Goal: Task Accomplishment & Management: Use online tool/utility

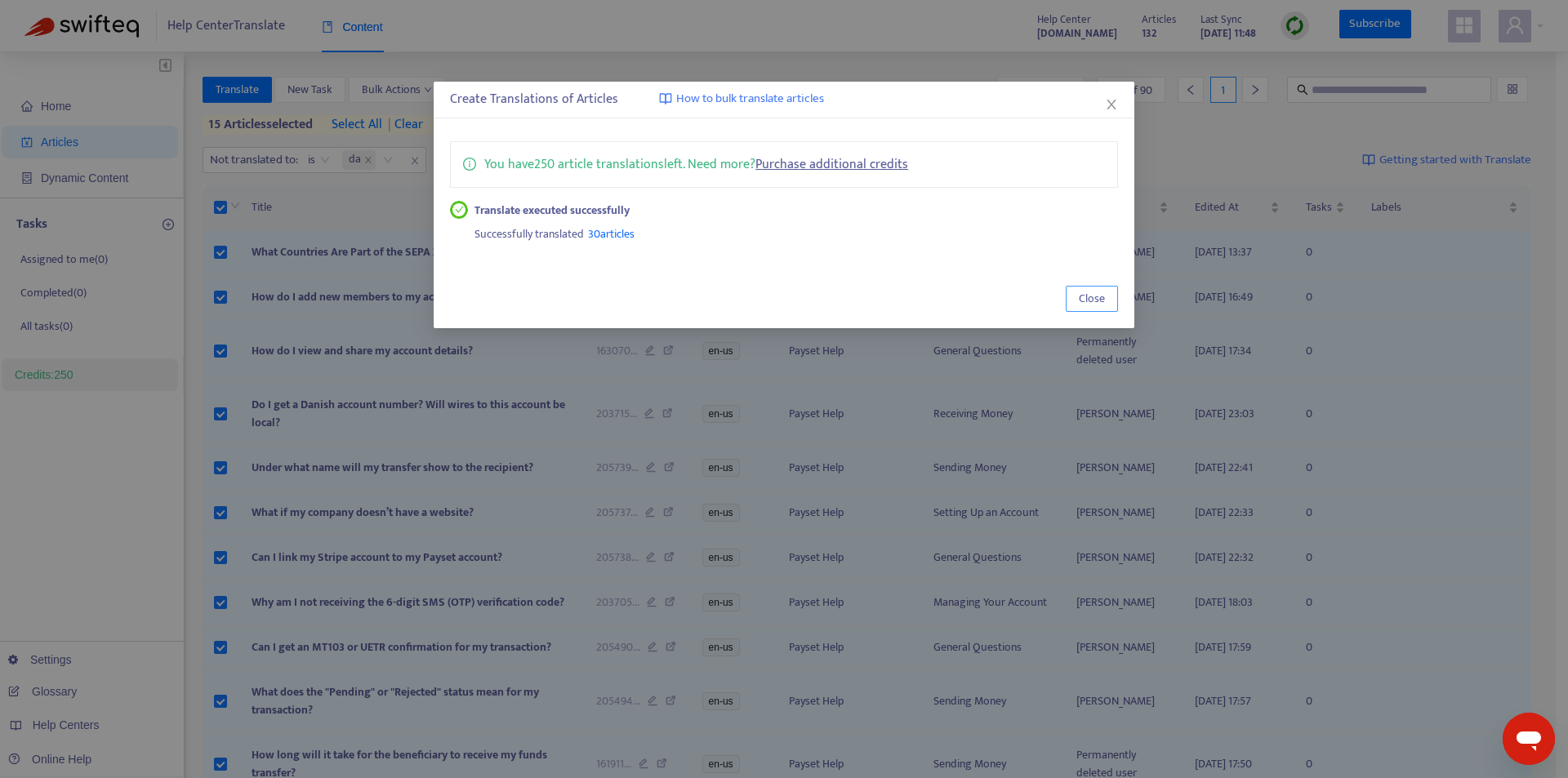
click at [1081, 302] on span "Close" at bounding box center [1092, 299] width 26 height 18
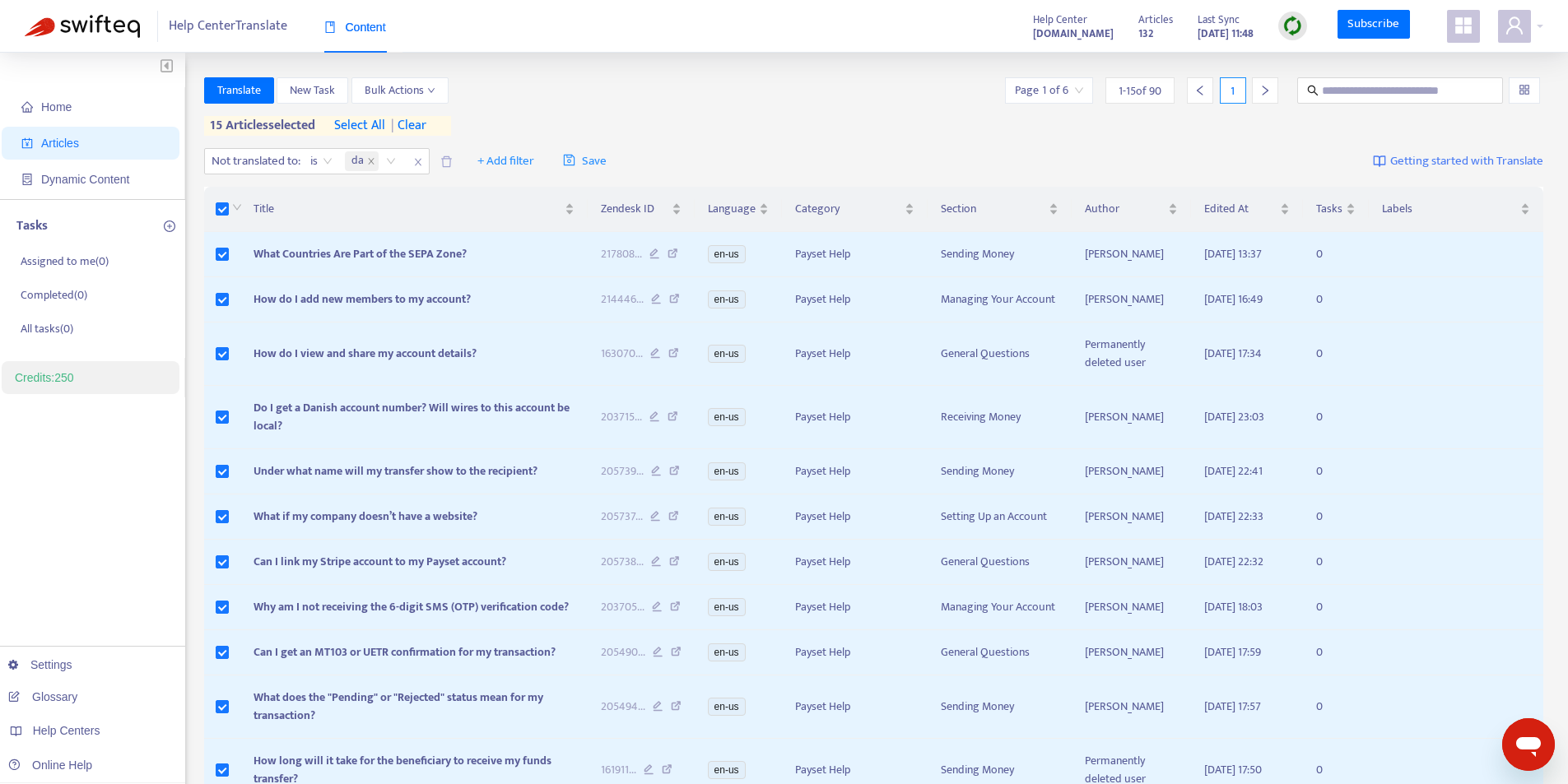
click at [421, 128] on span "| clear" at bounding box center [406, 125] width 41 height 20
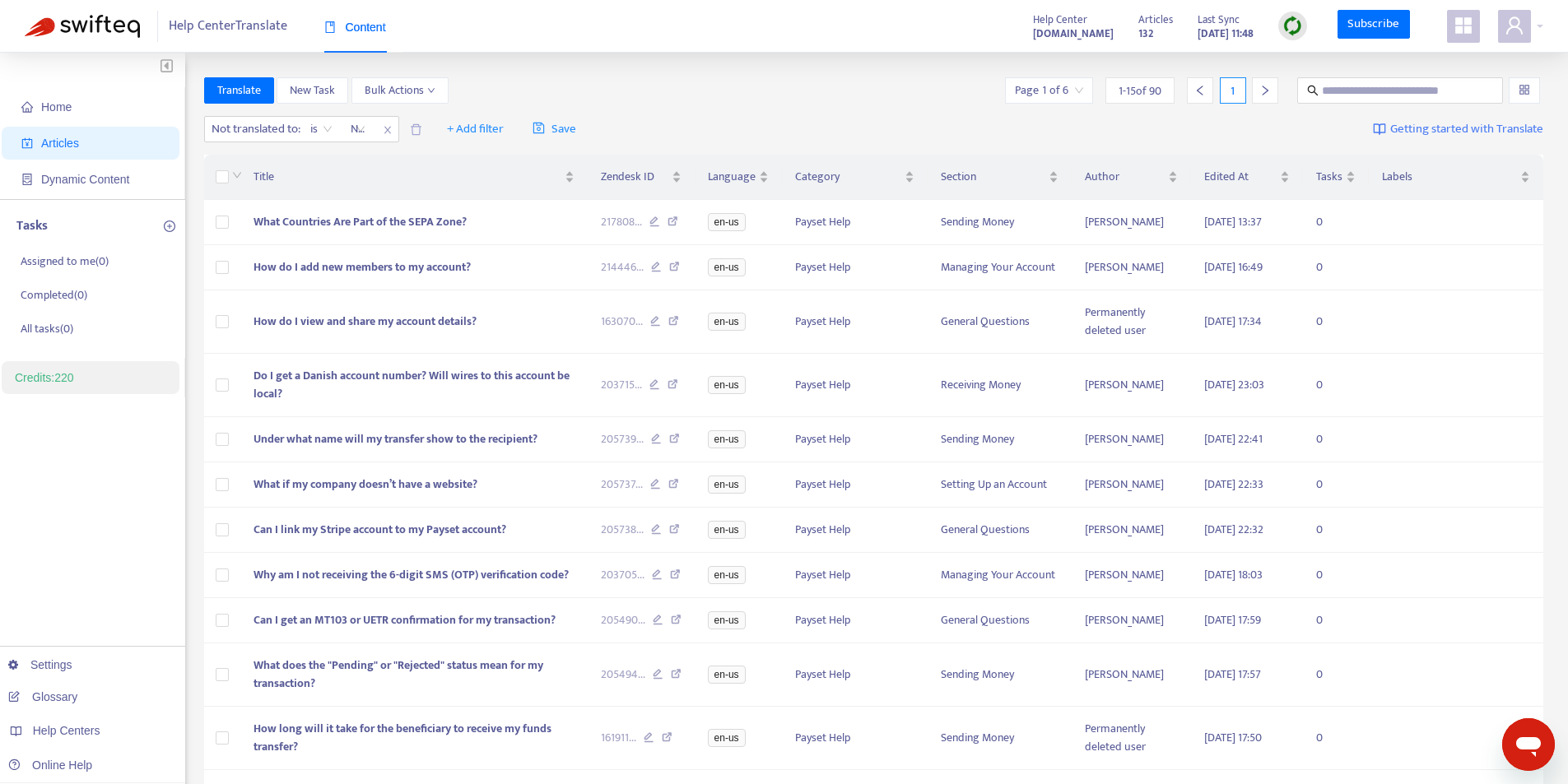
click at [1071, 97] on input "search" at bounding box center [1049, 90] width 69 height 24
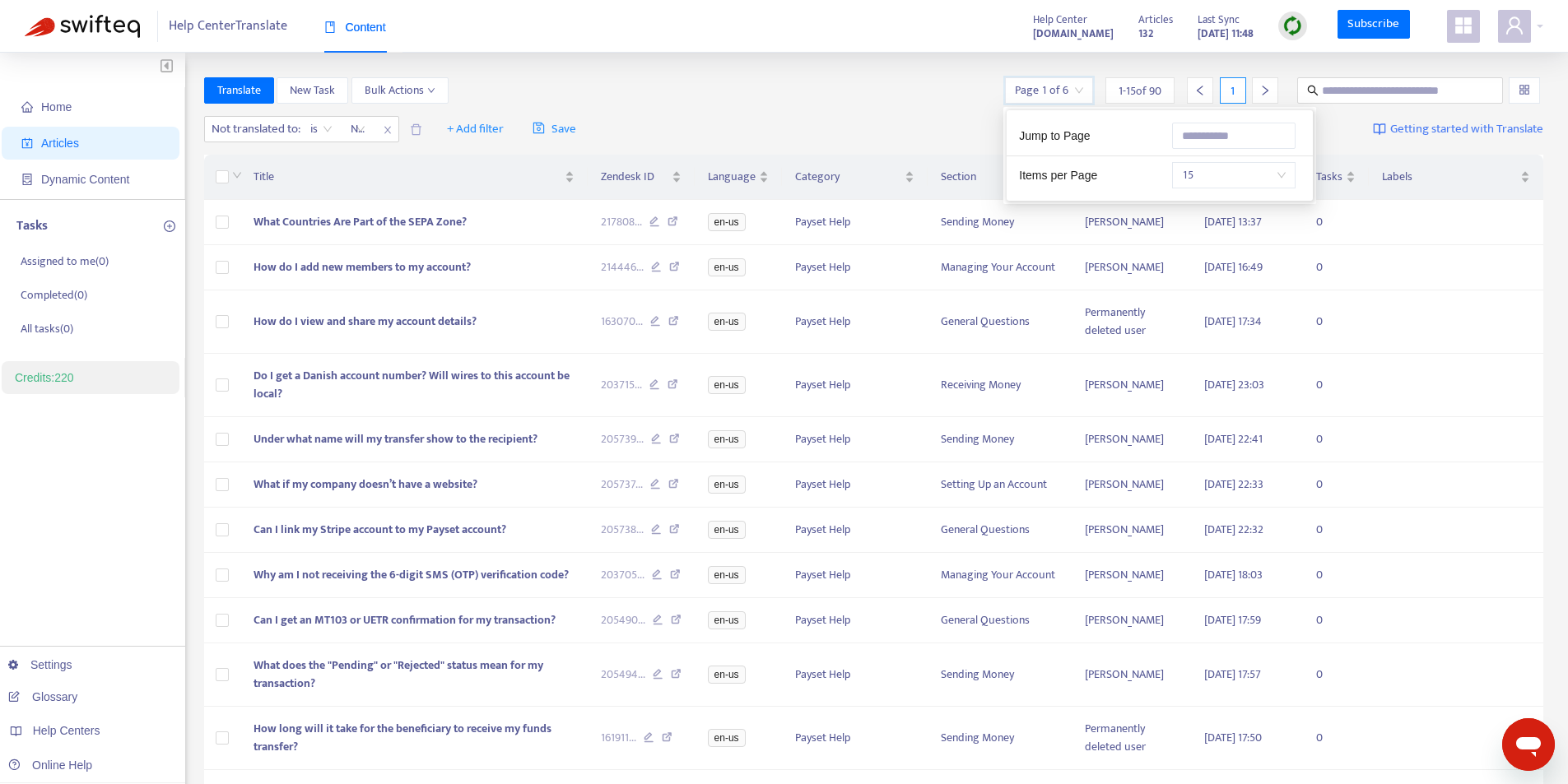
click at [1278, 174] on span "15" at bounding box center [1234, 175] width 103 height 24
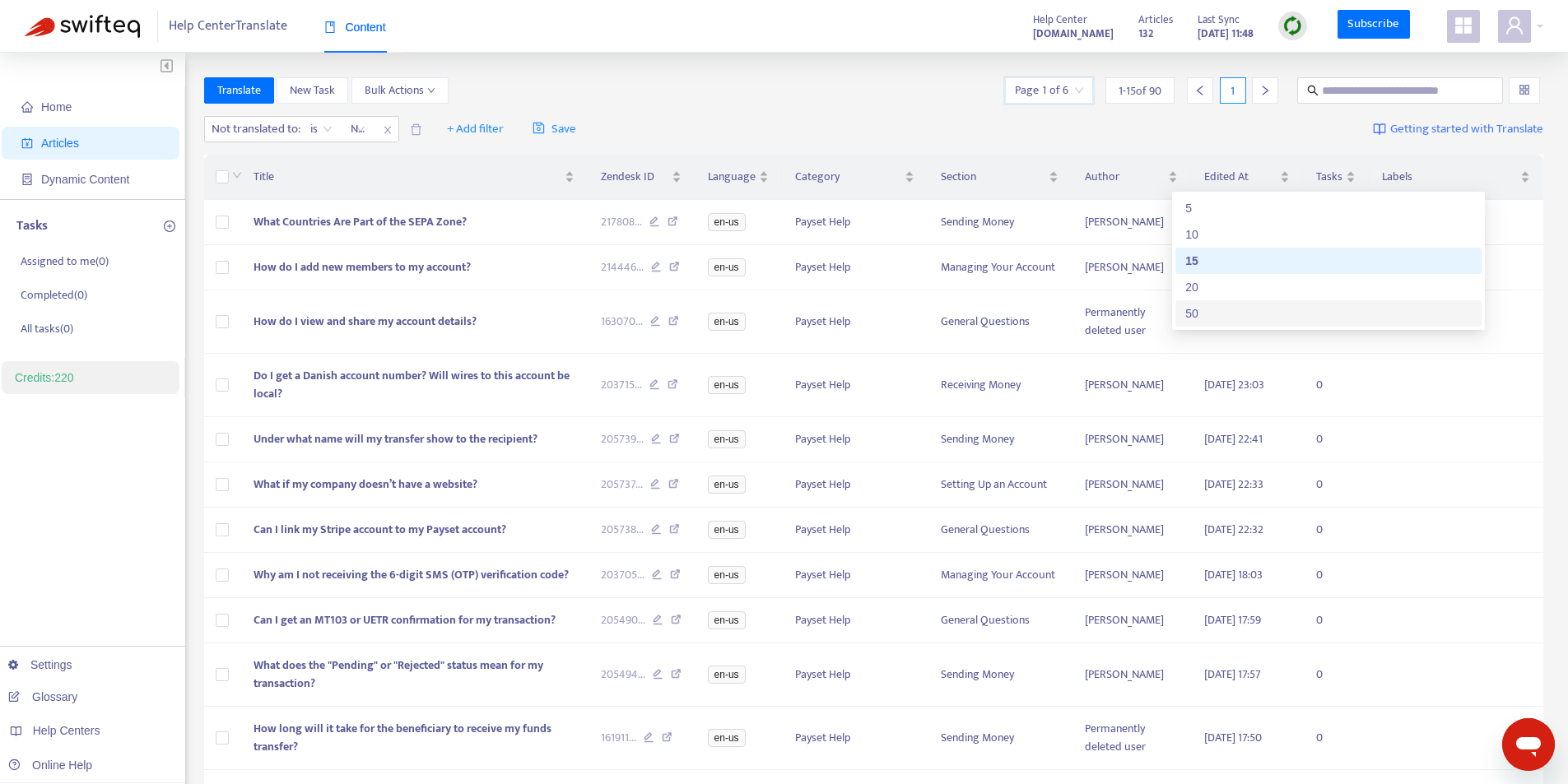
click at [1216, 313] on div "50" at bounding box center [1328, 313] width 287 height 18
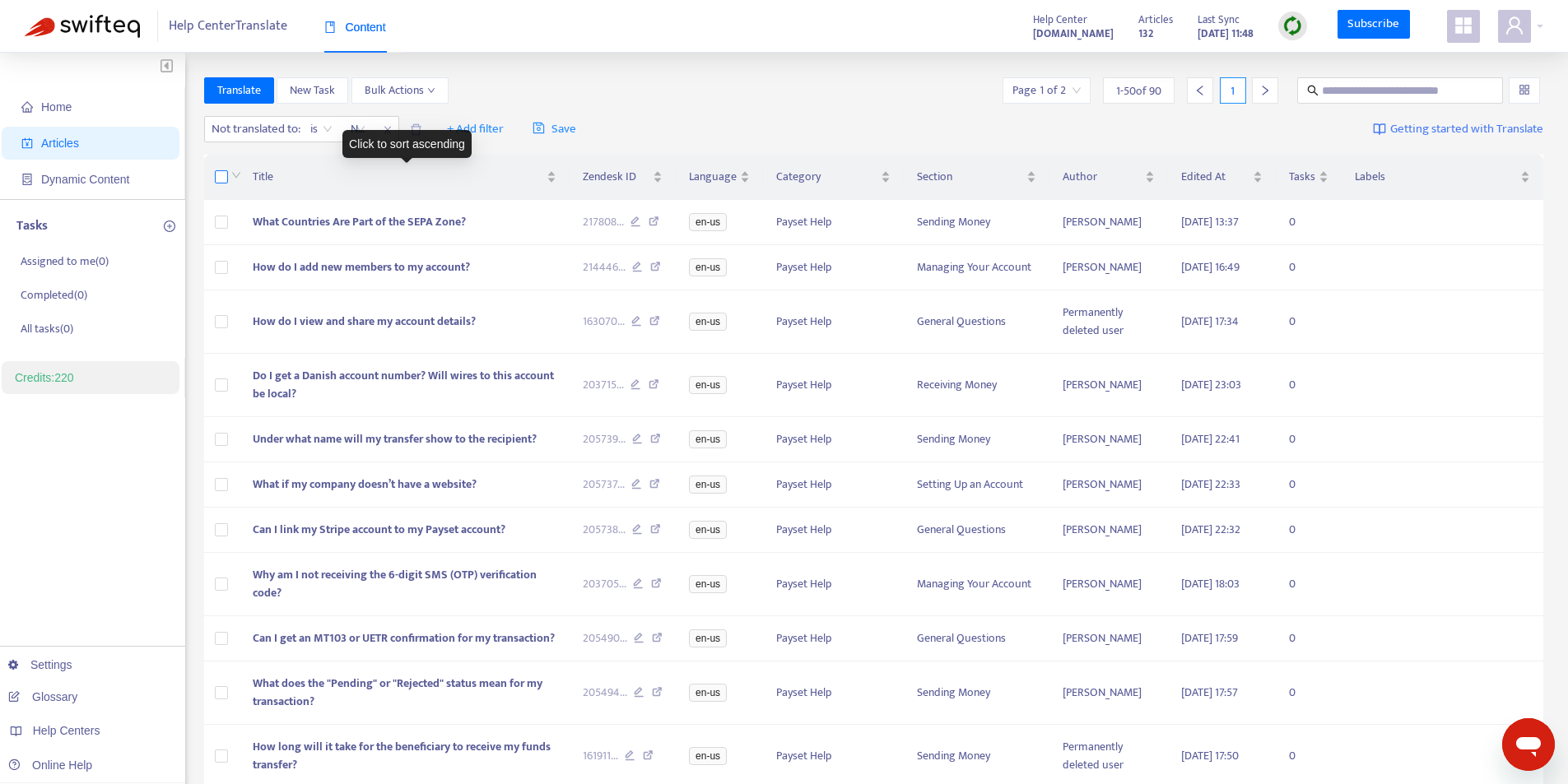
click at [215, 169] on label at bounding box center [221, 177] width 13 height 18
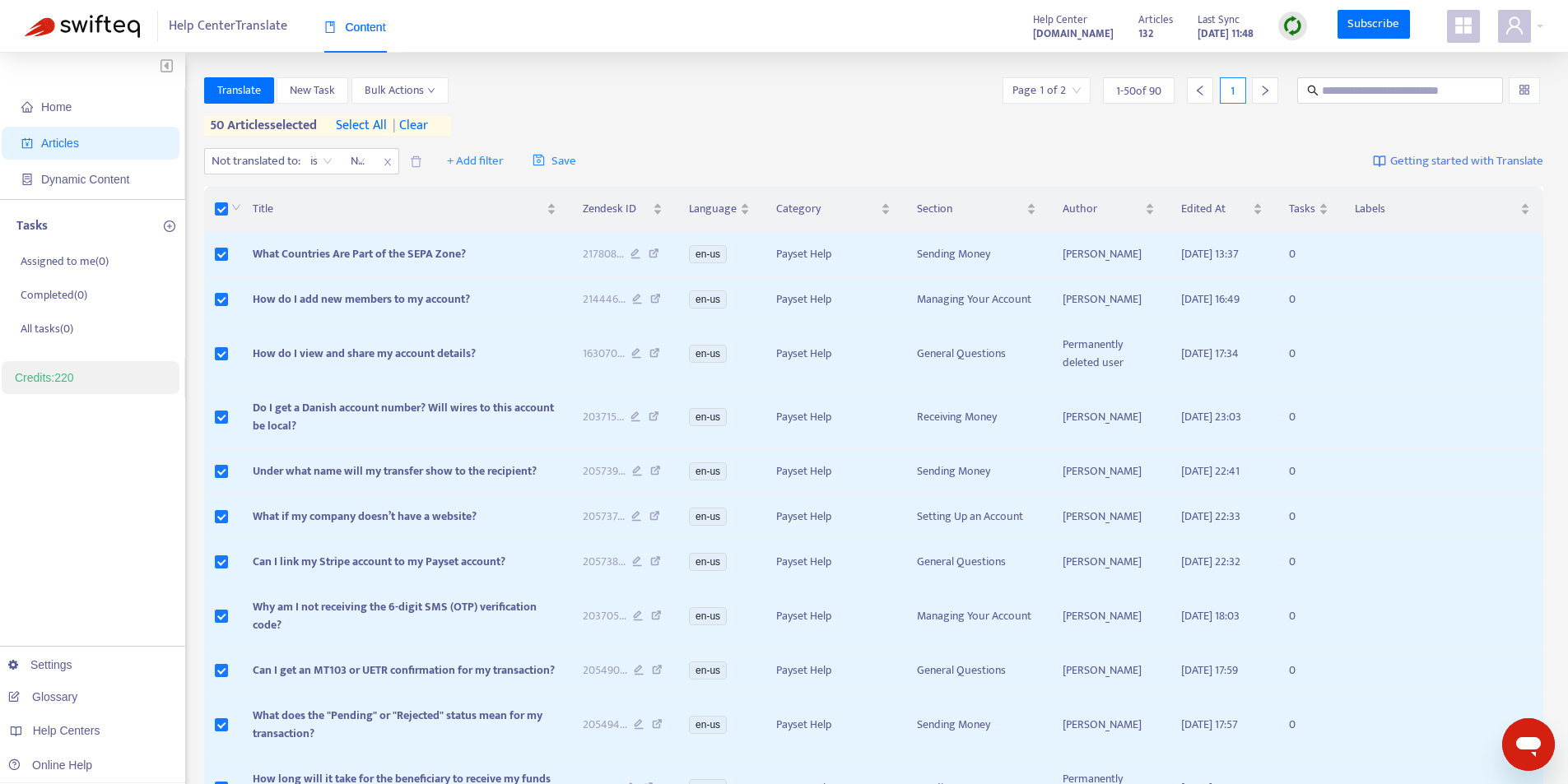
click at [366, 124] on span "select all" at bounding box center [361, 125] width 51 height 20
click at [226, 83] on span "Translate" at bounding box center [239, 90] width 43 height 18
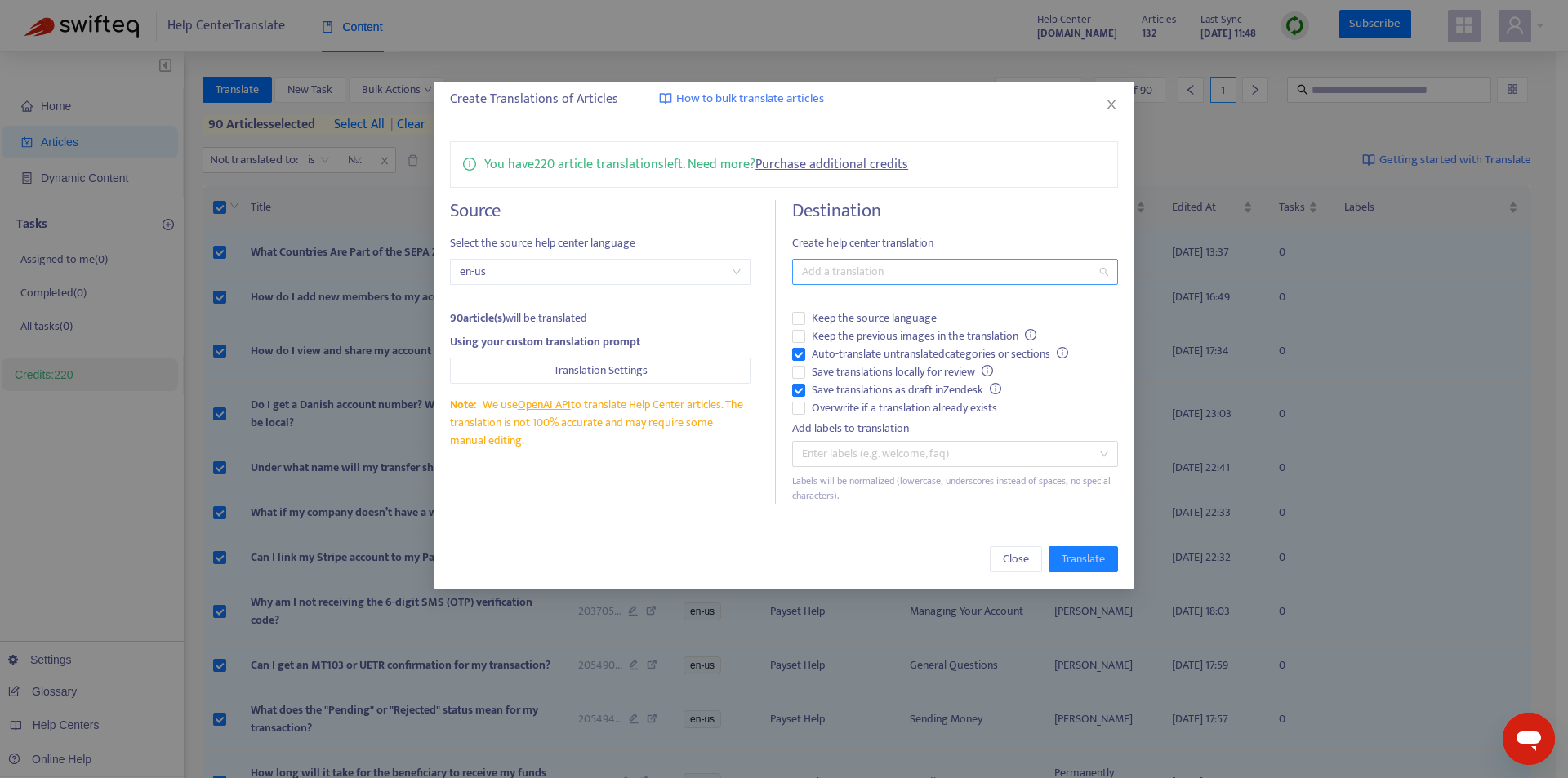
click at [881, 278] on div at bounding box center [946, 271] width 301 height 20
click at [893, 330] on div "Danish ( da )" at bounding box center [955, 330] width 299 height 18
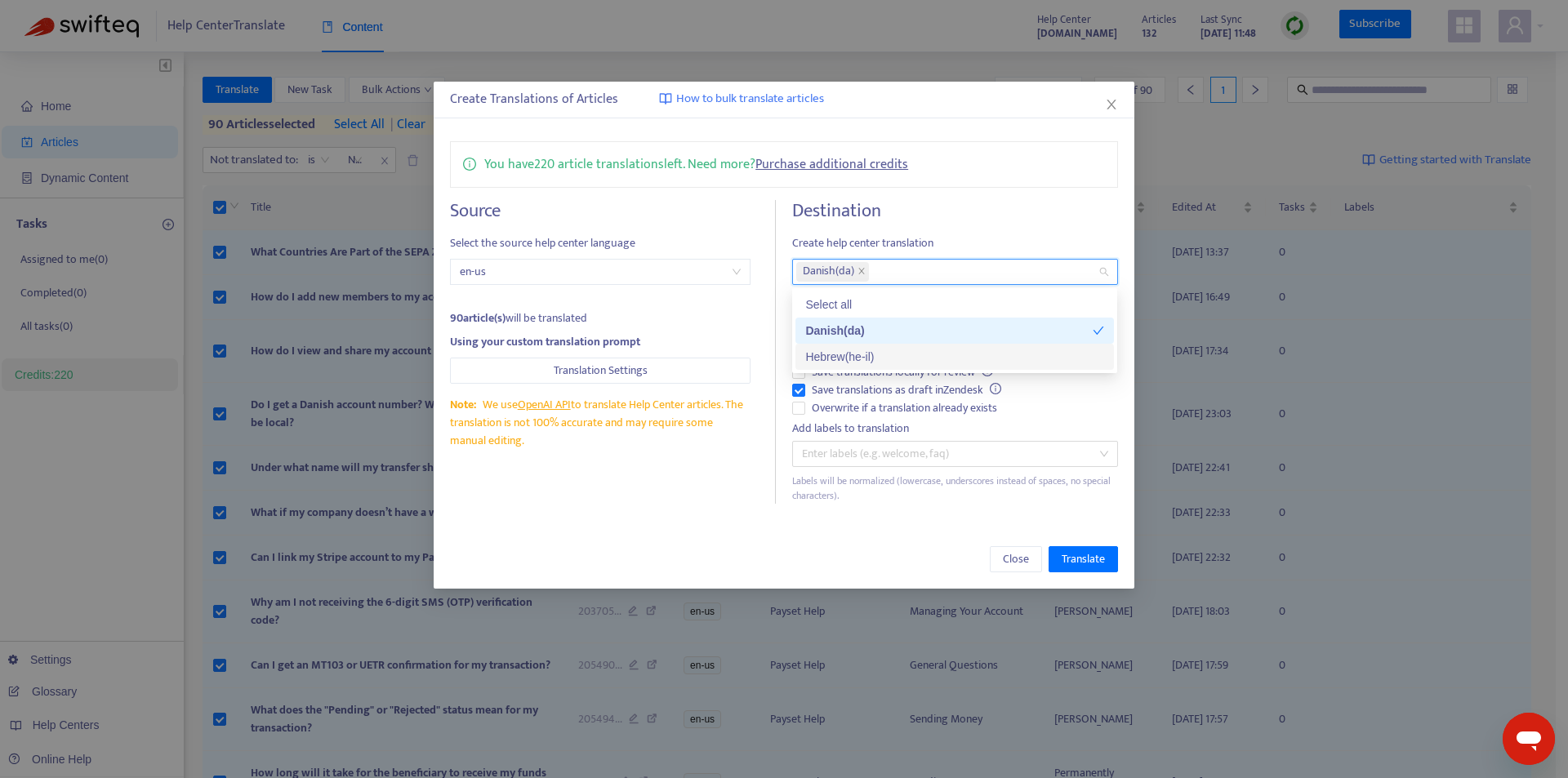
click at [865, 363] on div "Hebrew ( he-il )" at bounding box center [955, 356] width 299 height 18
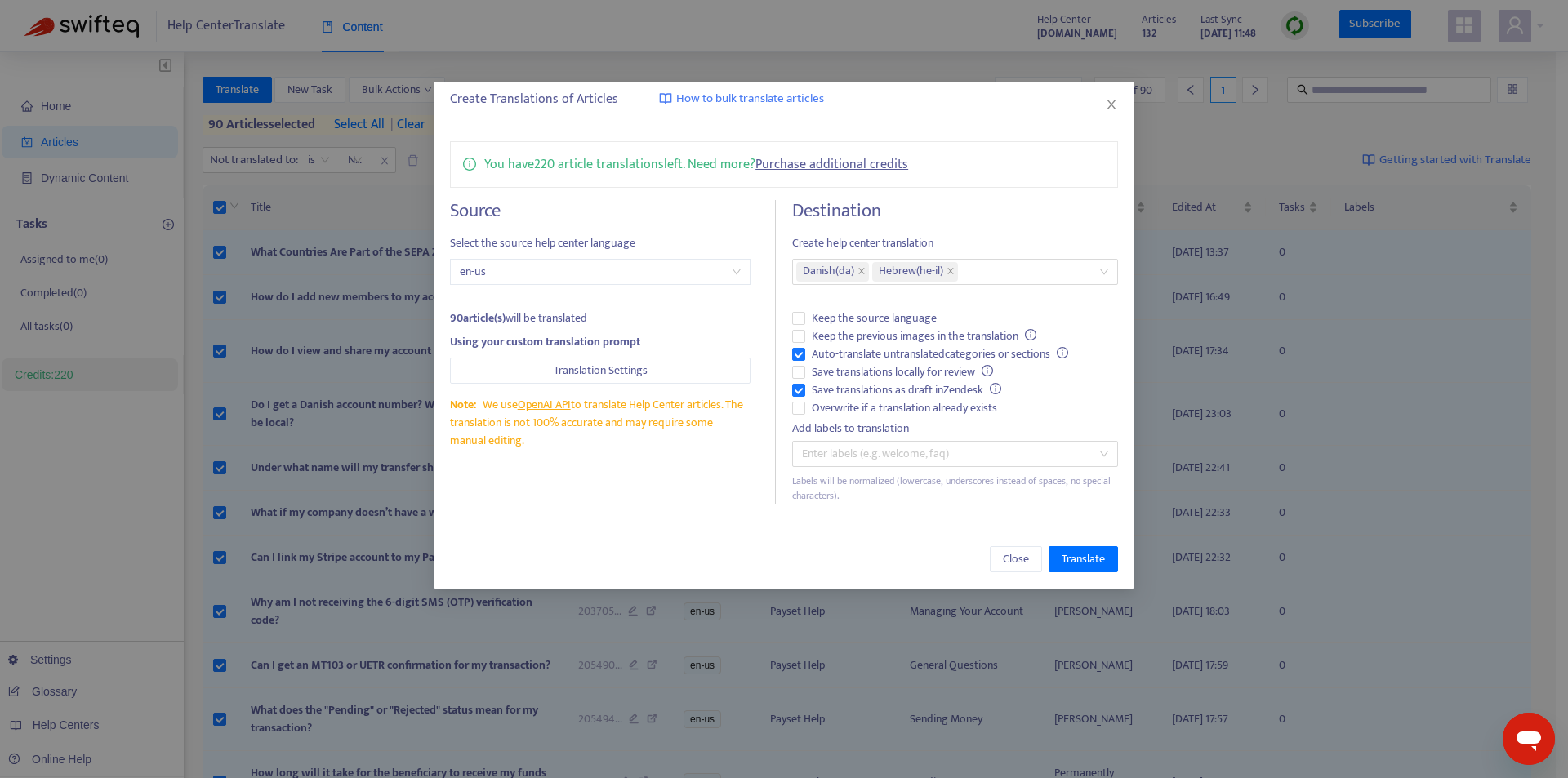
click at [743, 503] on div "Source Select the source help center language en-us 90 article(s) will be trans…" at bounding box center [612, 352] width 326 height 304
click at [807, 337] on span "Keep the previous images in the translation" at bounding box center [924, 336] width 238 height 18
click at [1073, 555] on span "Translate" at bounding box center [1084, 559] width 43 height 18
